Goal: Use online tool/utility: Utilize a website feature to perform a specific function

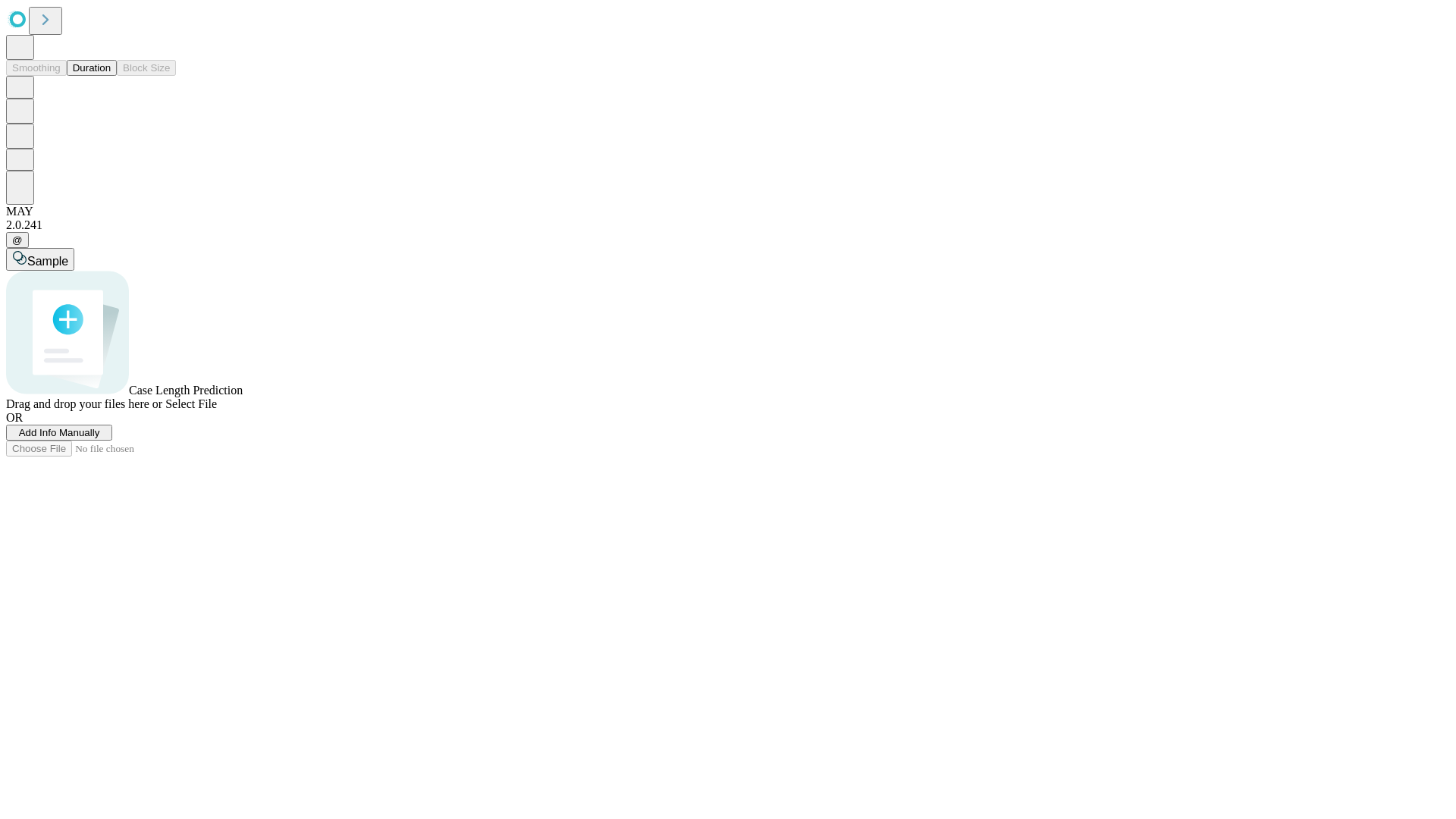
click at [110, 76] on button "Duration" at bounding box center [92, 68] width 50 height 16
click at [100, 438] on span "Add Info Manually" at bounding box center [58, 433] width 81 height 11
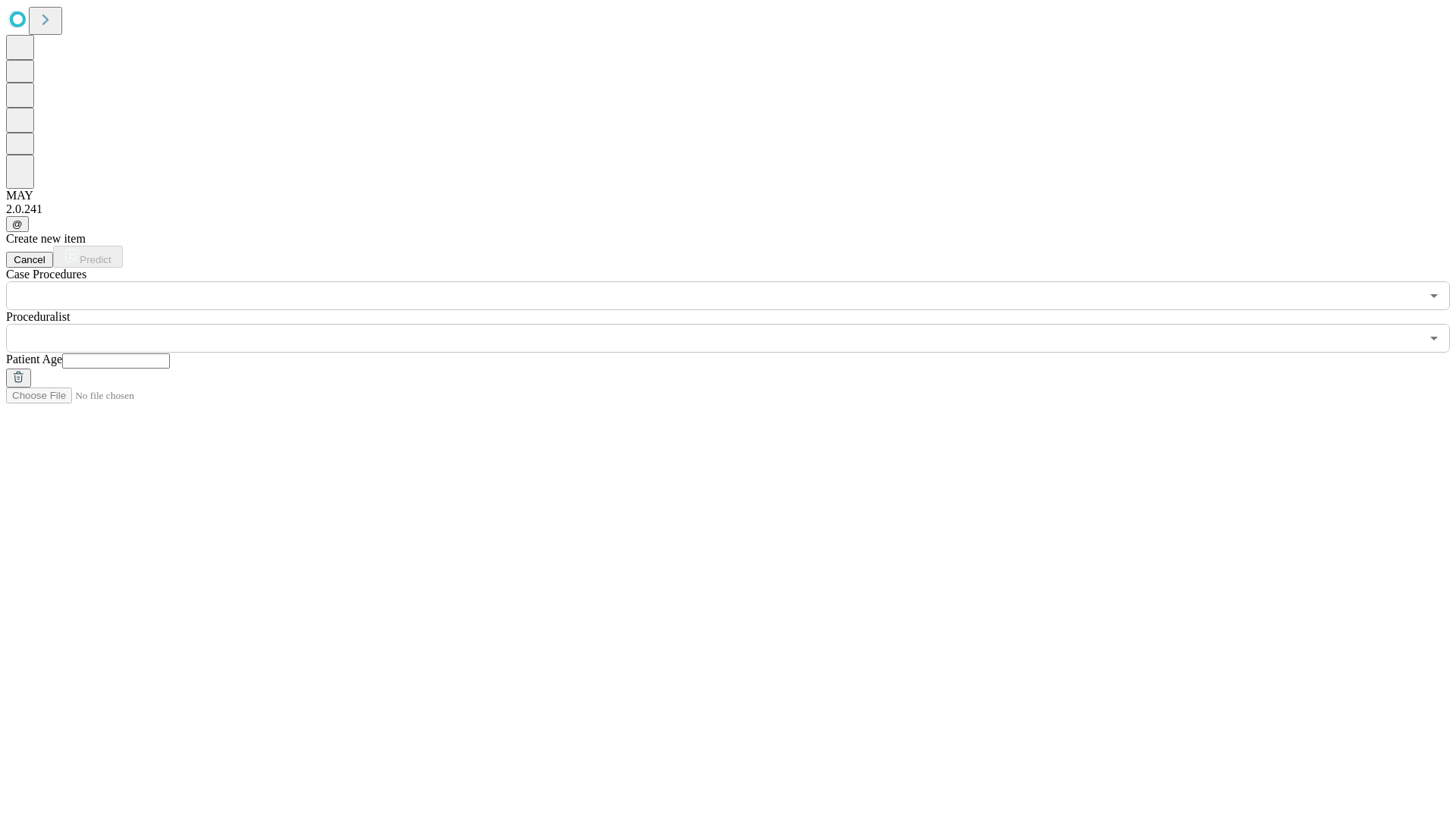
click at [170, 354] on input "text" at bounding box center [116, 361] width 108 height 15
type input "**"
click at [739, 324] on input "text" at bounding box center [713, 338] width 1414 height 29
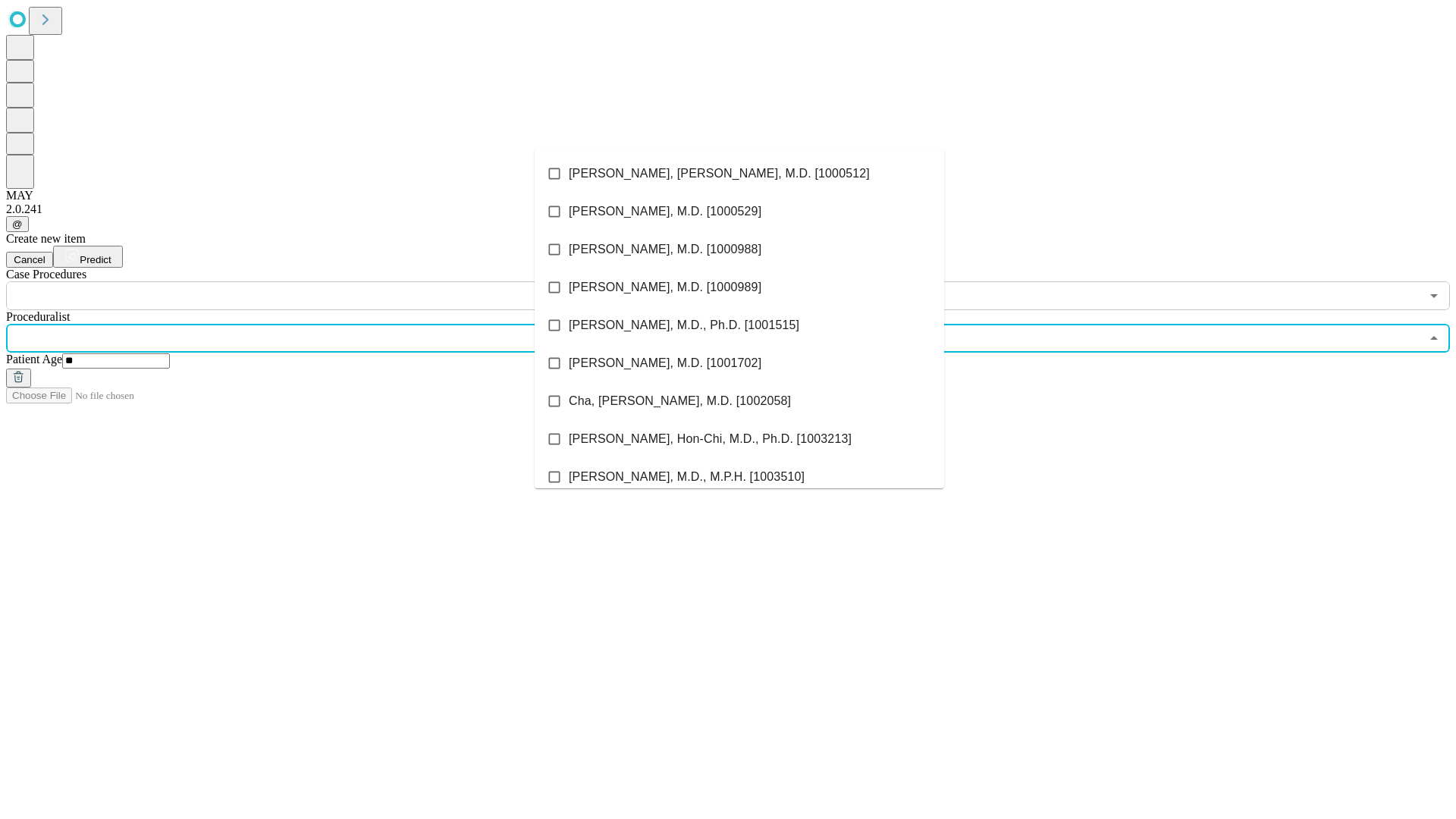
click at [739, 174] on li "[PERSON_NAME], [PERSON_NAME], M.D. [1000512]" at bounding box center [739, 174] width 410 height 38
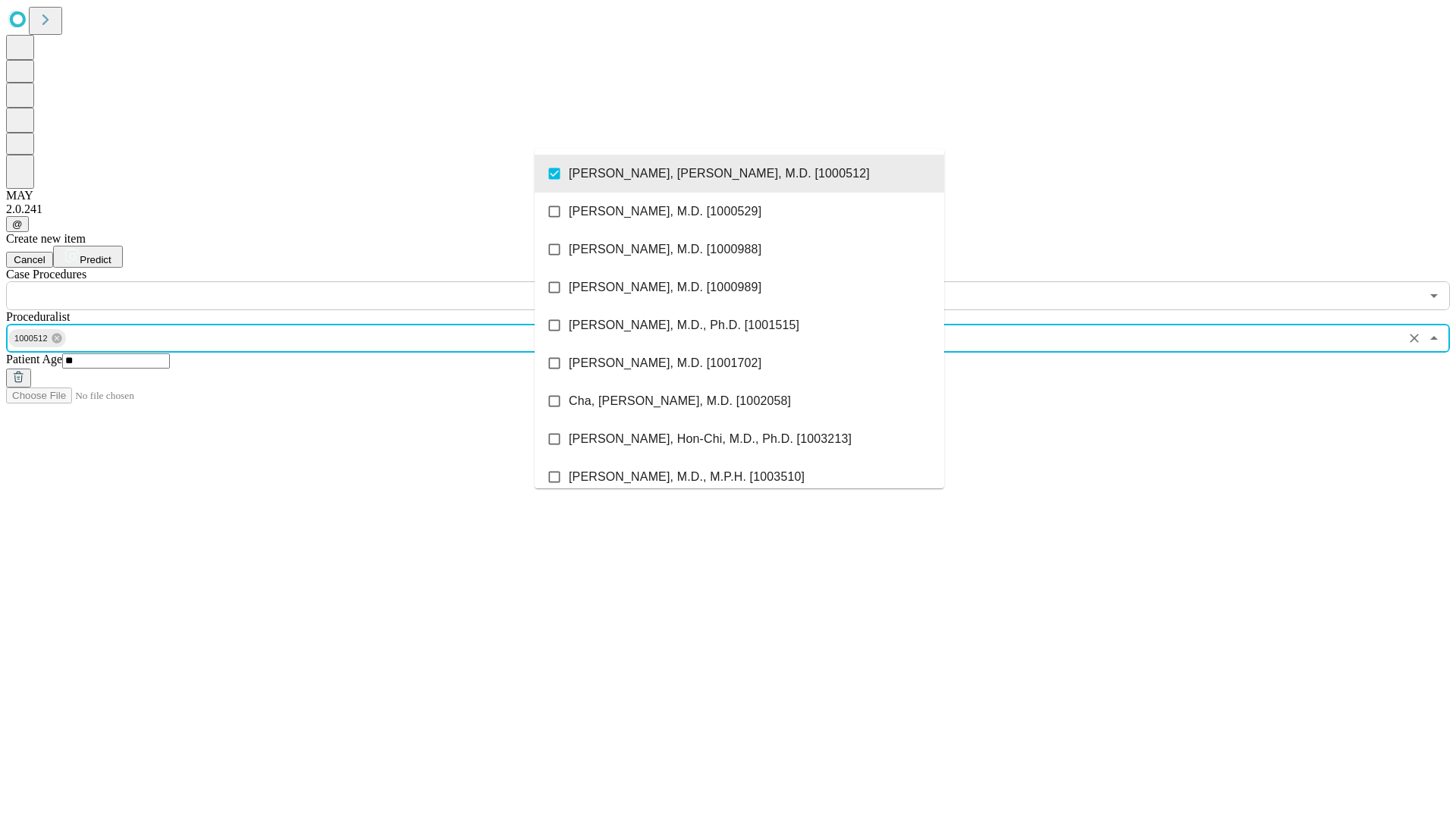
click at [318, 281] on input "text" at bounding box center [713, 295] width 1414 height 29
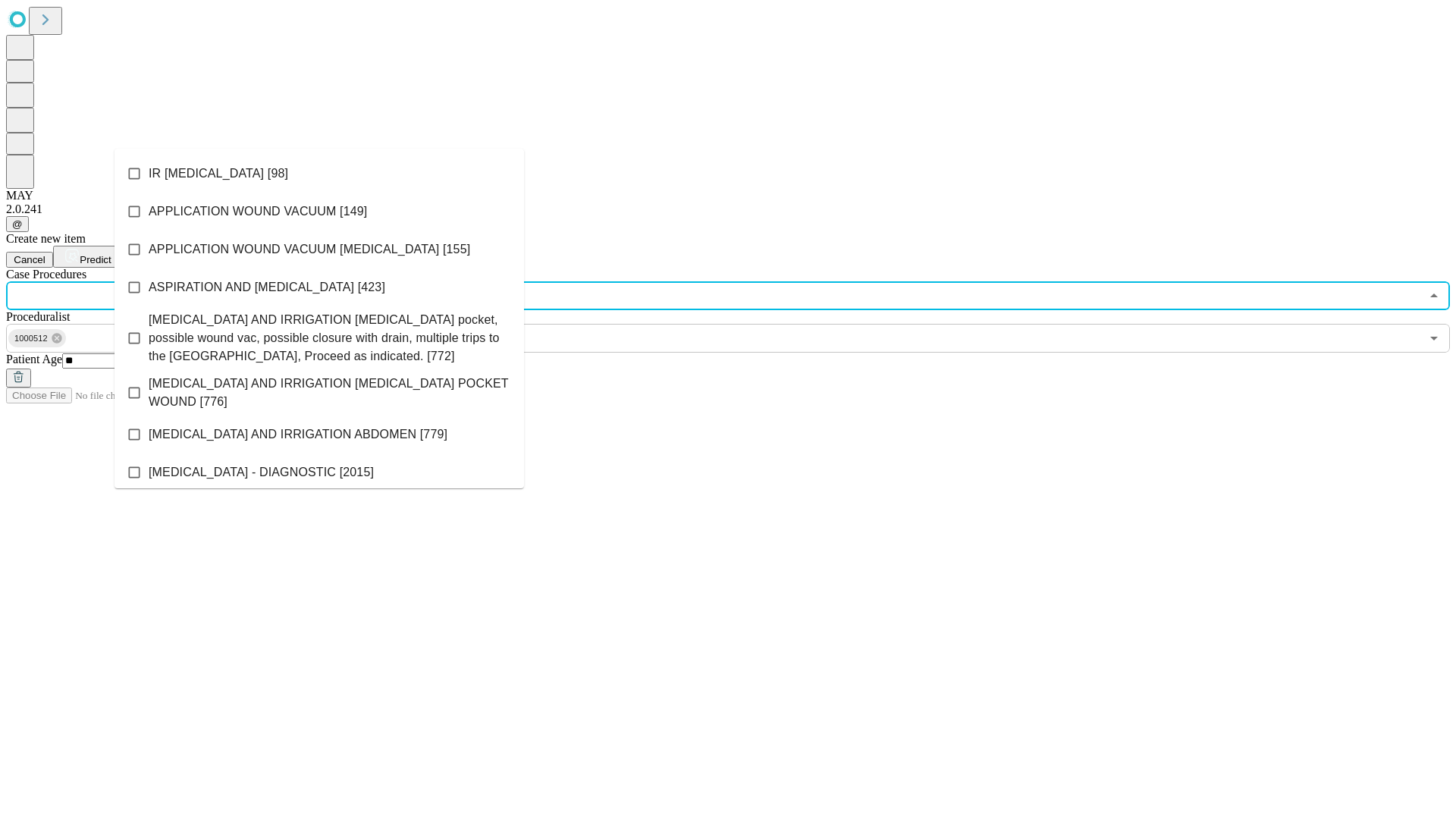
click at [319, 174] on li "IR [MEDICAL_DATA] [98]" at bounding box center [318, 174] width 410 height 38
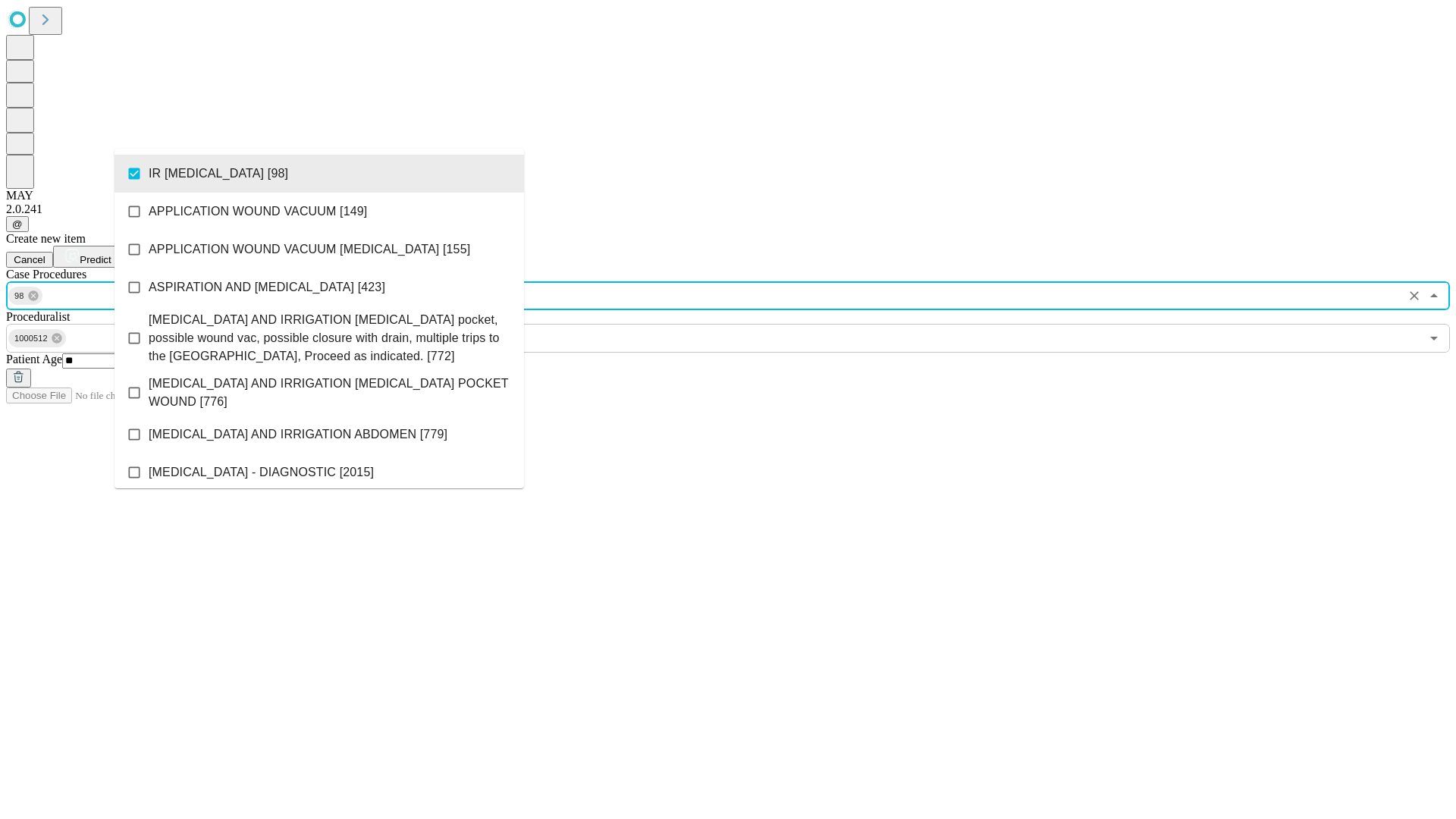
click at [110, 254] on span "Predict" at bounding box center [95, 260] width 31 height 11
